Goal: Task Accomplishment & Management: Manage account settings

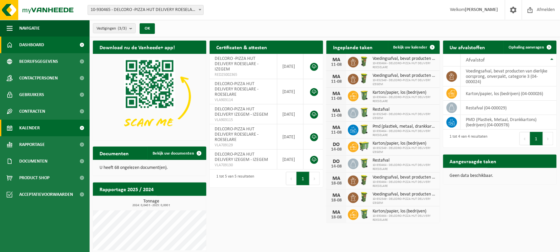
click at [51, 129] on link "Kalender" at bounding box center [45, 128] width 90 height 17
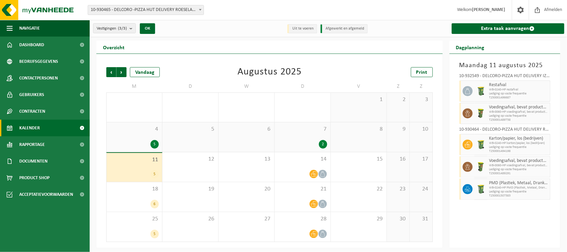
click at [140, 165] on div "11 5" at bounding box center [134, 167] width 55 height 29
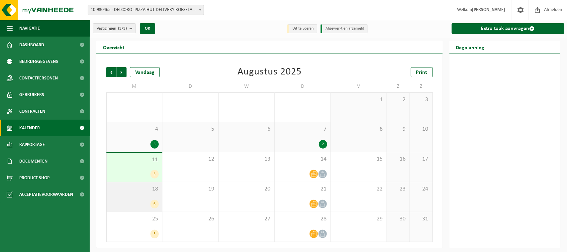
click at [143, 197] on div "18 6" at bounding box center [134, 197] width 55 height 30
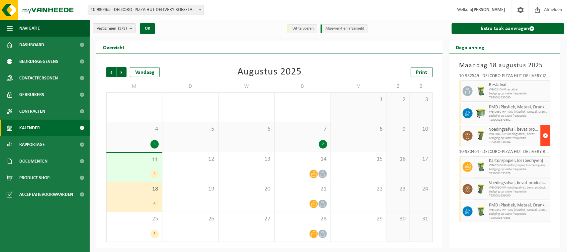
click at [546, 138] on span "button" at bounding box center [544, 135] width 5 height 13
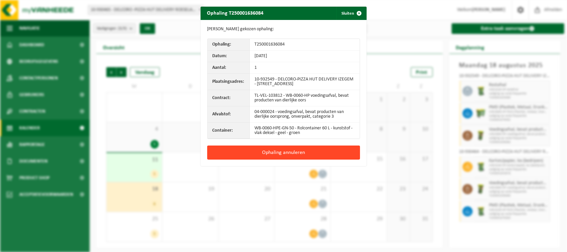
click at [277, 155] on button "Ophaling annuleren" at bounding box center [283, 152] width 153 height 14
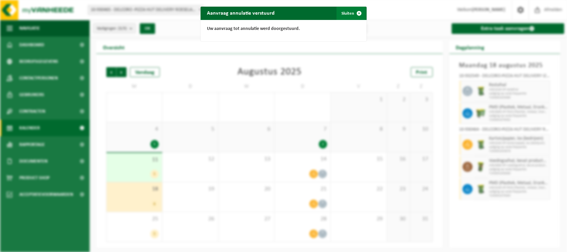
click at [353, 12] on span "button" at bounding box center [359, 13] width 13 height 13
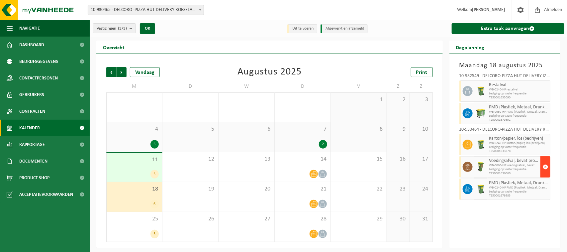
click at [543, 167] on span "button" at bounding box center [544, 166] width 5 height 13
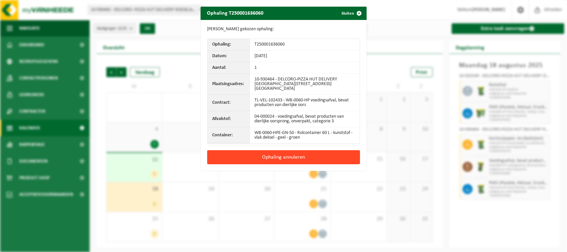
click at [284, 150] on button "Ophaling annuleren" at bounding box center [283, 157] width 153 height 14
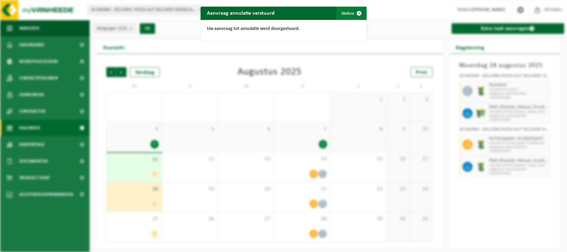
click at [348, 16] on button "Sluiten" at bounding box center [351, 13] width 30 height 13
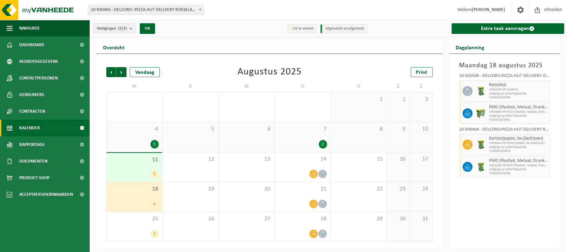
click at [202, 136] on div "5" at bounding box center [190, 137] width 56 height 30
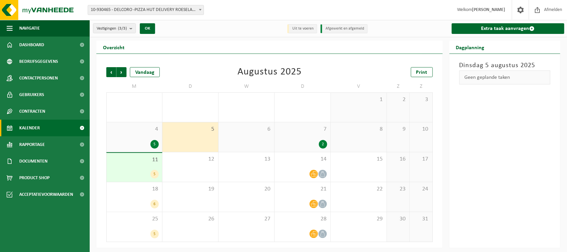
click at [313, 137] on div "7 2" at bounding box center [303, 137] width 56 height 30
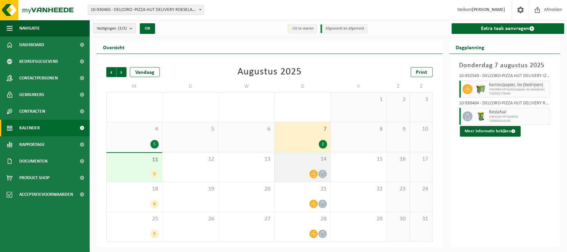
click at [316, 168] on div "14" at bounding box center [303, 167] width 56 height 30
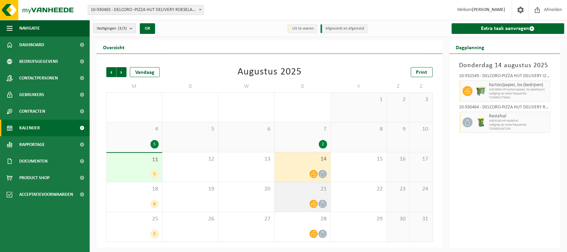
click at [306, 198] on div "21" at bounding box center [303, 197] width 56 height 30
